Goal: Transaction & Acquisition: Purchase product/service

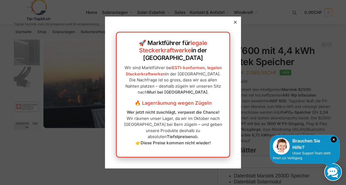
click at [233, 25] on div at bounding box center [235, 22] width 5 height 5
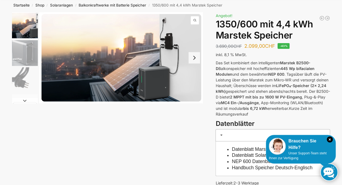
scroll to position [28, 0]
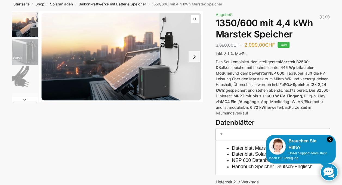
click at [195, 63] on img "1 / 9" at bounding box center [121, 56] width 164 height 91
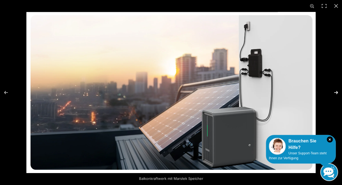
click at [336, 91] on button "Next (arrow right)" at bounding box center [332, 92] width 19 height 27
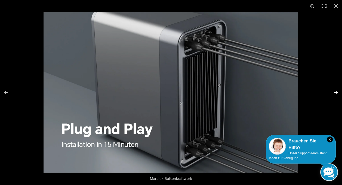
click at [336, 91] on button "Next (arrow right)" at bounding box center [332, 92] width 19 height 27
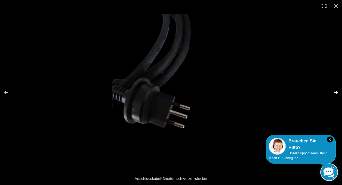
click at [336, 91] on button "Next (arrow right)" at bounding box center [332, 92] width 19 height 27
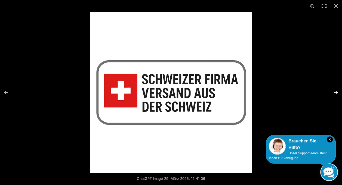
click at [336, 92] on button "Next (arrow right)" at bounding box center [332, 92] width 19 height 27
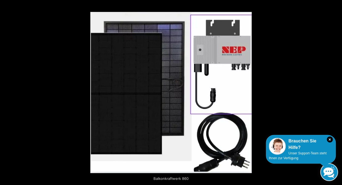
click at [336, 92] on button "Next (arrow right)" at bounding box center [332, 92] width 19 height 27
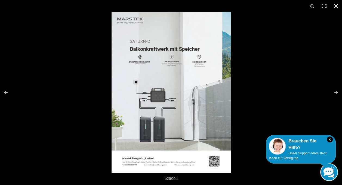
scroll to position [89, 0]
